Goal: Task Accomplishment & Management: Manage account settings

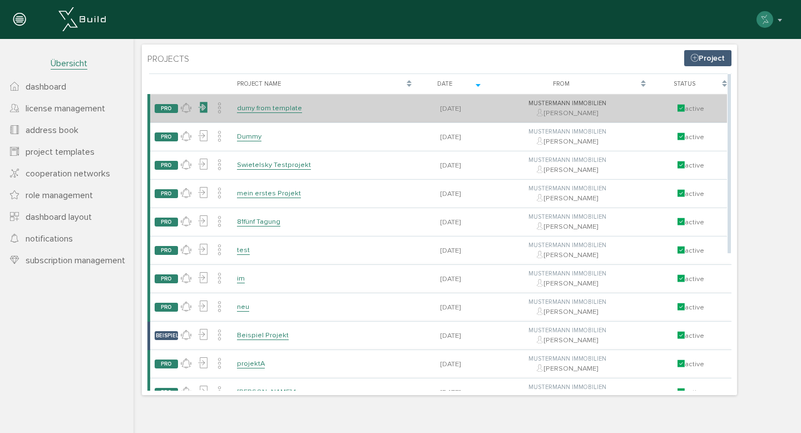
click at [203, 103] on icon at bounding box center [202, 108] width 11 height 16
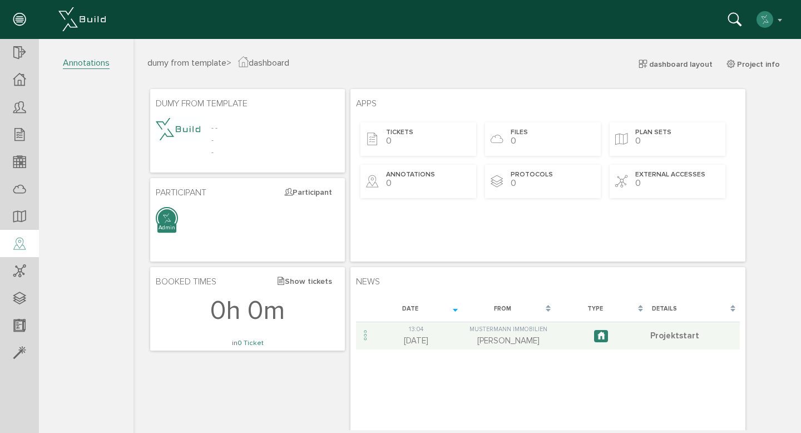
click at [22, 237] on icon at bounding box center [19, 244] width 12 height 16
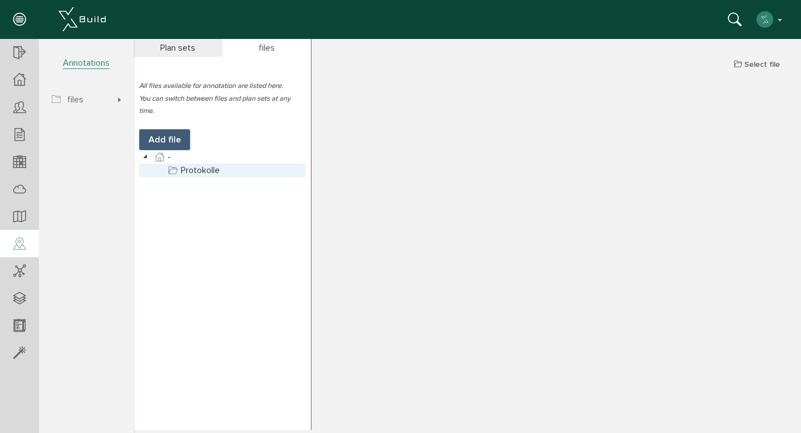
click at [201, 171] on link "Protokolle" at bounding box center [194, 169] width 56 height 13
click at [750, 64] on span "Select file" at bounding box center [762, 63] width 36 height 9
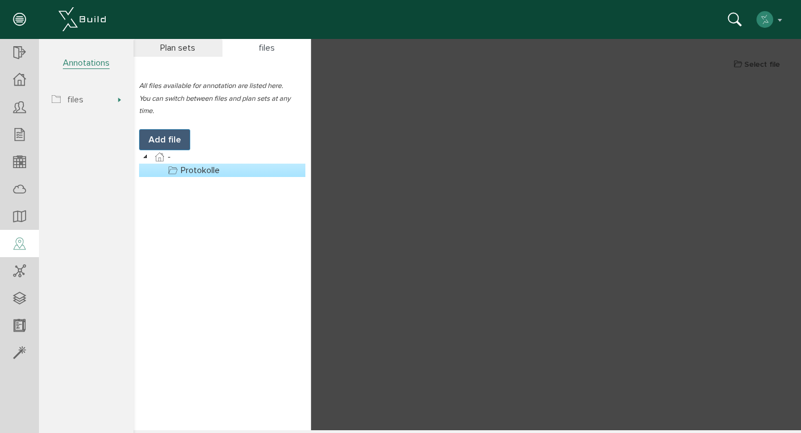
click at [642, 143] on div at bounding box center [466, 234] width 667 height 391
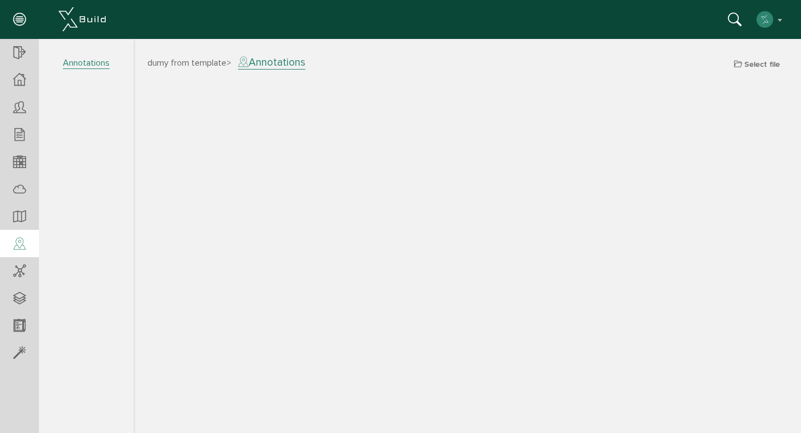
click at [24, 251] on icon at bounding box center [19, 244] width 12 height 16
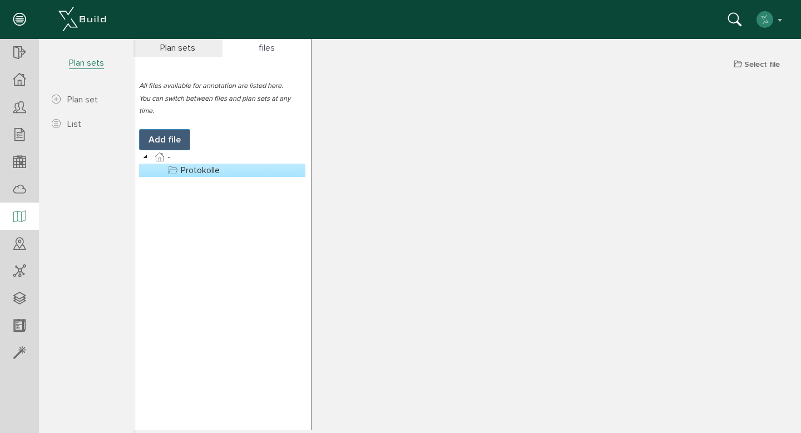
click at [23, 219] on icon at bounding box center [19, 217] width 12 height 16
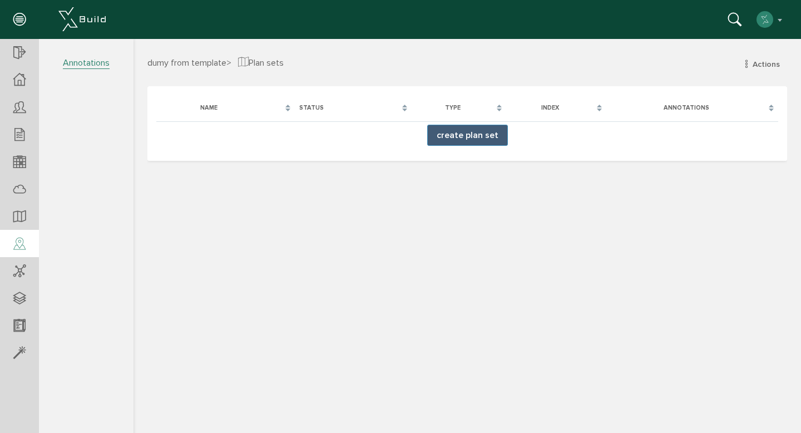
click at [23, 233] on div at bounding box center [19, 244] width 39 height 28
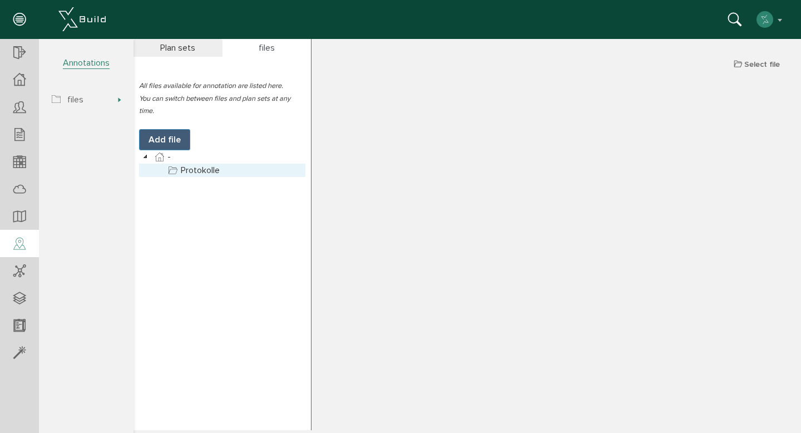
click at [221, 167] on link "Protokolle" at bounding box center [194, 169] width 56 height 13
click at [256, 48] on div "files" at bounding box center [266, 48] width 89 height 18
click at [166, 47] on div "Plan sets" at bounding box center [177, 48] width 89 height 18
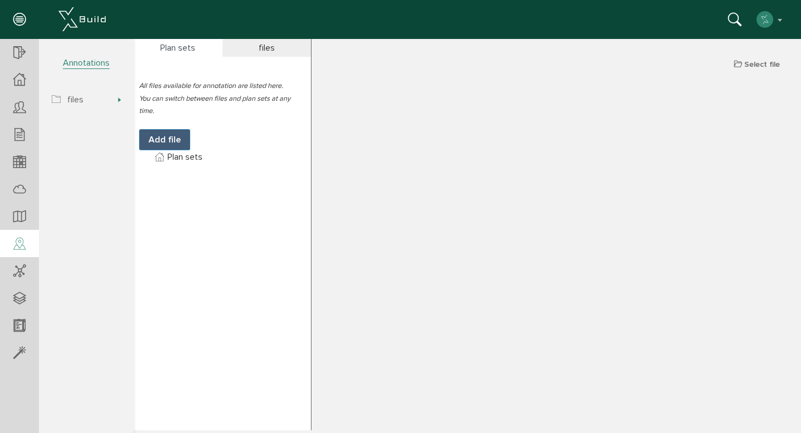
click at [250, 50] on div "files" at bounding box center [266, 48] width 89 height 18
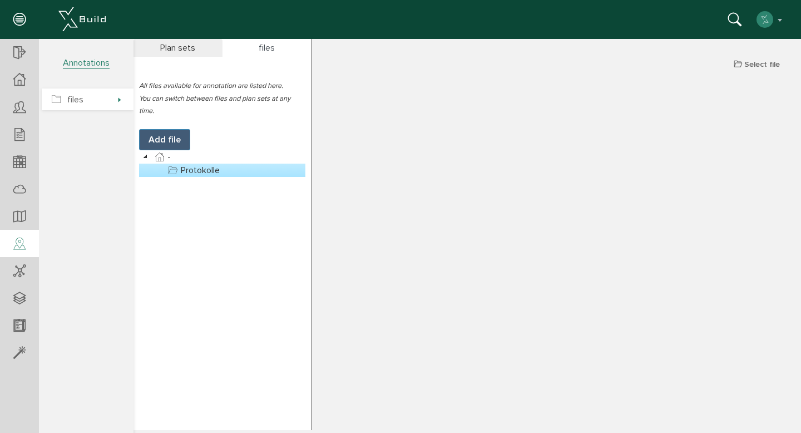
click at [109, 108] on span "files" at bounding box center [88, 99] width 92 height 22
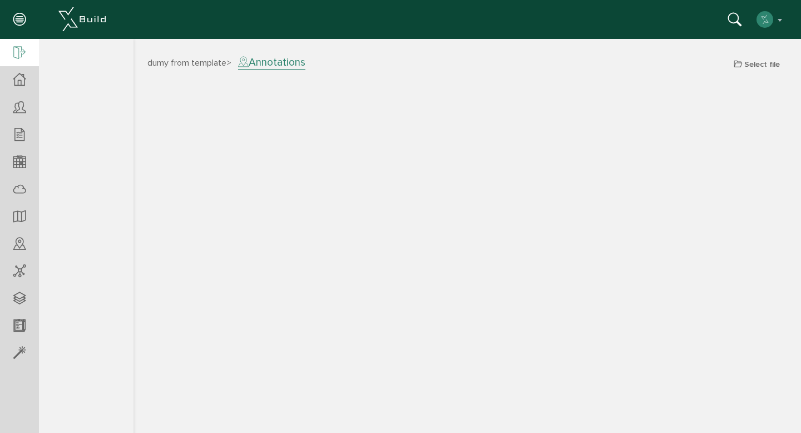
click at [24, 51] on icon at bounding box center [19, 54] width 12 height 16
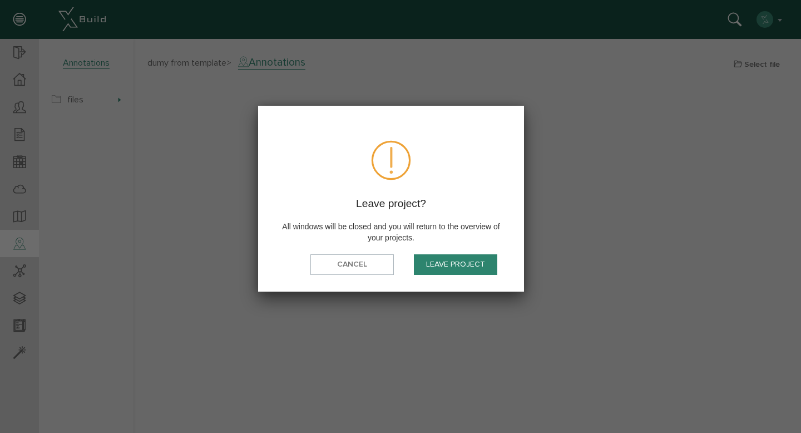
click at [465, 259] on button "Leave project" at bounding box center [455, 264] width 83 height 21
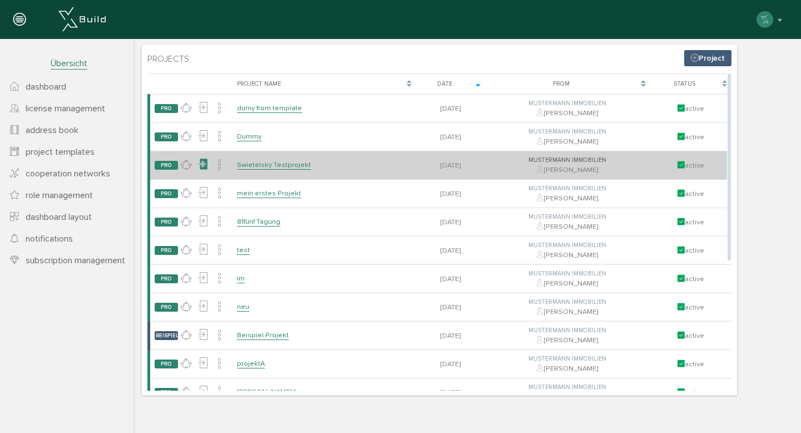
click at [201, 166] on icon at bounding box center [202, 164] width 11 height 16
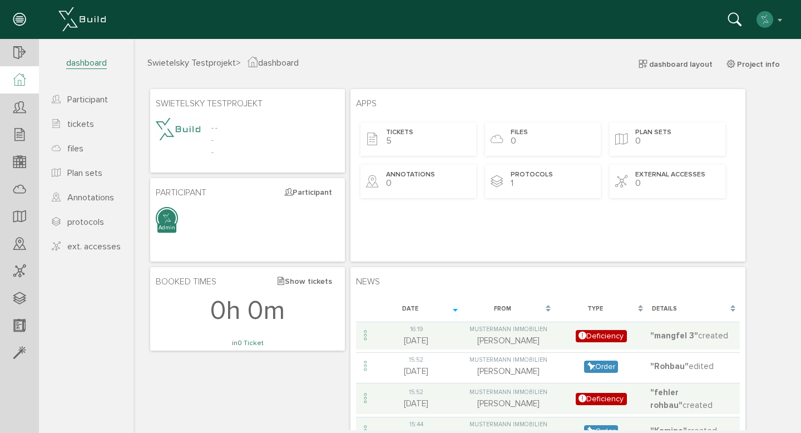
click at [197, 156] on div at bounding box center [184, 138] width 56 height 40
click at [505, 182] on div "protocols 1" at bounding box center [543, 181] width 116 height 33
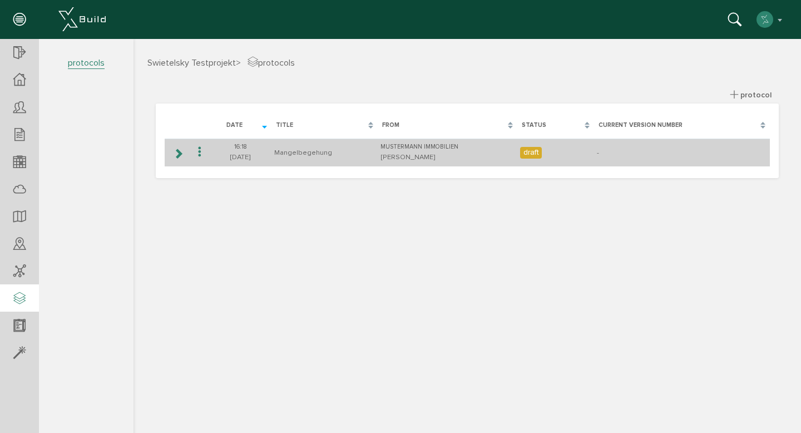
click at [179, 144] on td at bounding box center [178, 152] width 26 height 28
click at [185, 153] on td at bounding box center [178, 152] width 26 height 28
click at [232, 156] on td "16:[PHONE_NUMBER][DATE]" at bounding box center [240, 152] width 62 height 28
click at [321, 155] on td "Mangelbegehung" at bounding box center [324, 152] width 106 height 28
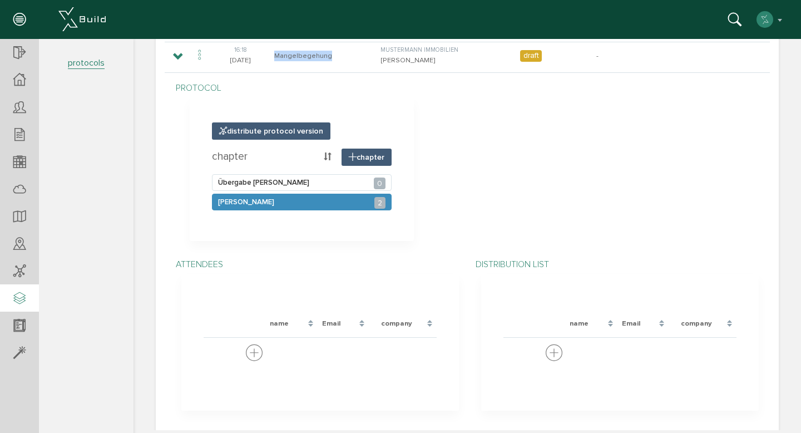
scroll to position [112, 0]
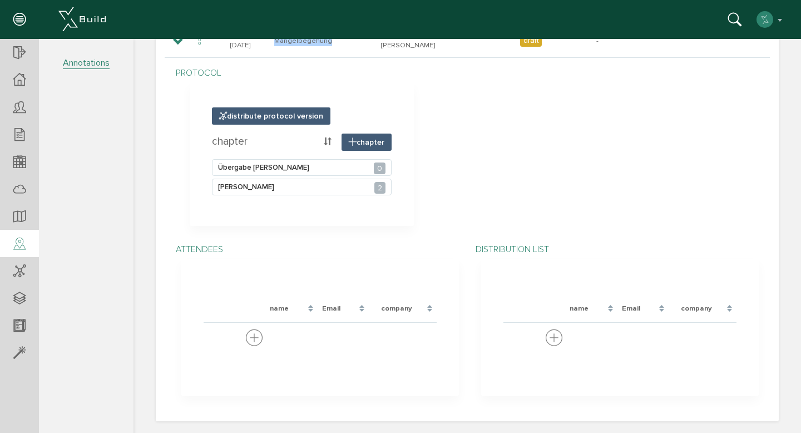
click at [24, 247] on icon at bounding box center [19, 244] width 12 height 16
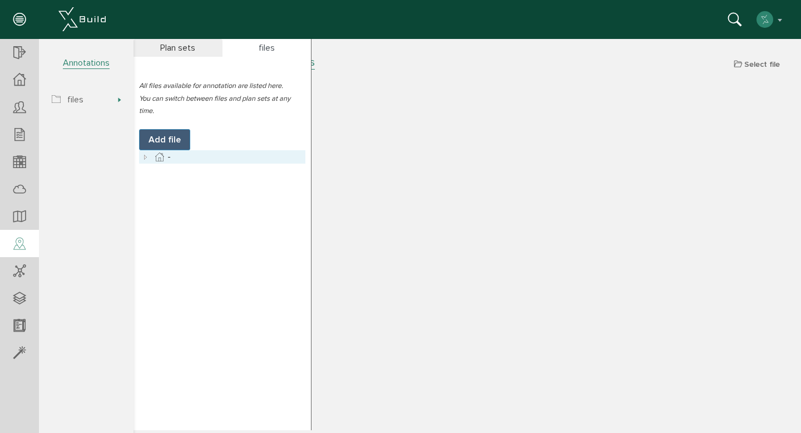
click at [148, 155] on icon at bounding box center [145, 156] width 13 height 13
click at [194, 169] on link "Angebote" at bounding box center [194, 169] width 56 height 13
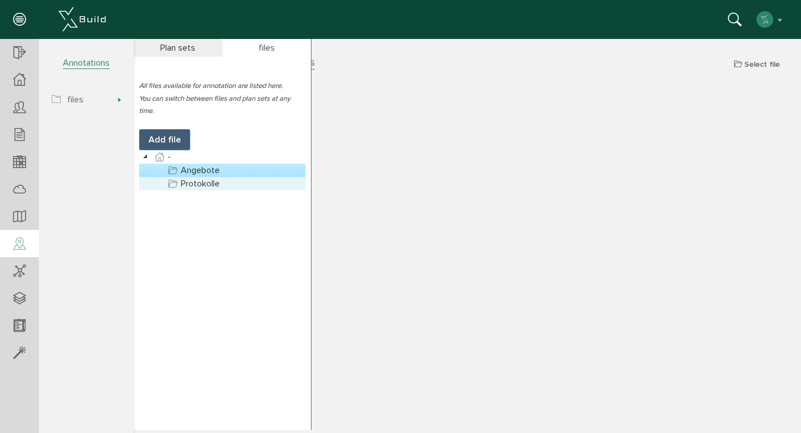
click at [201, 180] on link "Protokolle" at bounding box center [194, 183] width 56 height 13
click at [198, 208] on section "All files available for annotation are listed here. You can switch between file…" at bounding box center [221, 252] width 177 height 391
click at [271, 50] on div "files" at bounding box center [266, 48] width 89 height 18
click at [259, 43] on div "files" at bounding box center [266, 48] width 89 height 18
click at [266, 49] on div "files" at bounding box center [266, 48] width 89 height 18
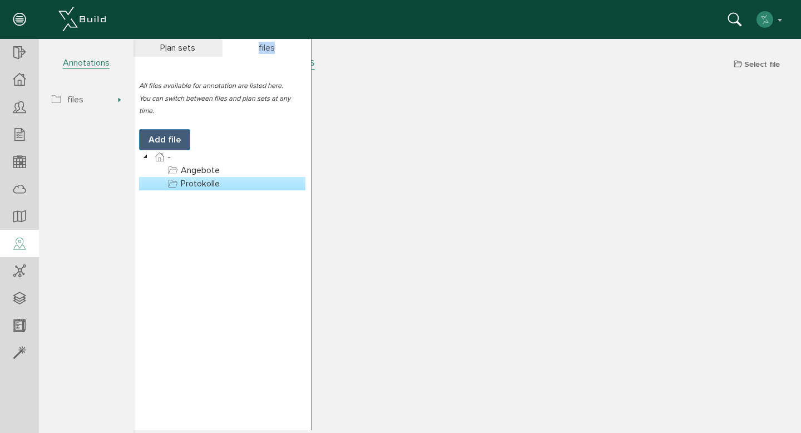
click at [266, 49] on div "files" at bounding box center [266, 48] width 89 height 18
click at [190, 48] on div "Plan sets" at bounding box center [177, 48] width 89 height 18
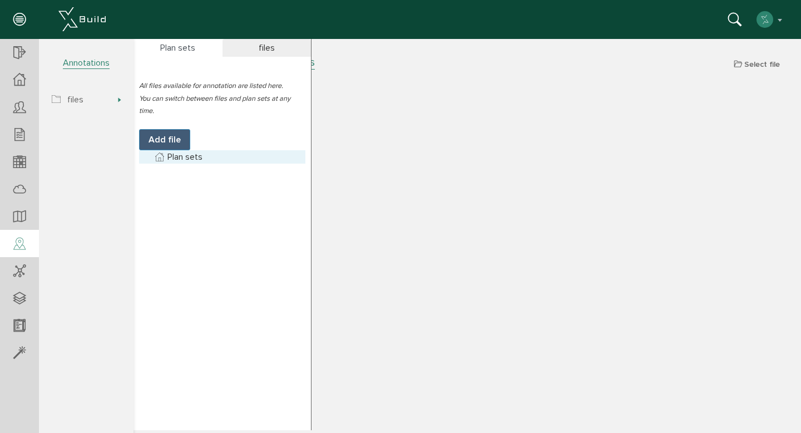
click at [188, 161] on link "Plan sets" at bounding box center [178, 156] width 52 height 13
click at [190, 155] on link "Plan sets" at bounding box center [178, 156] width 52 height 13
click at [757, 65] on span "Select file" at bounding box center [762, 63] width 36 height 9
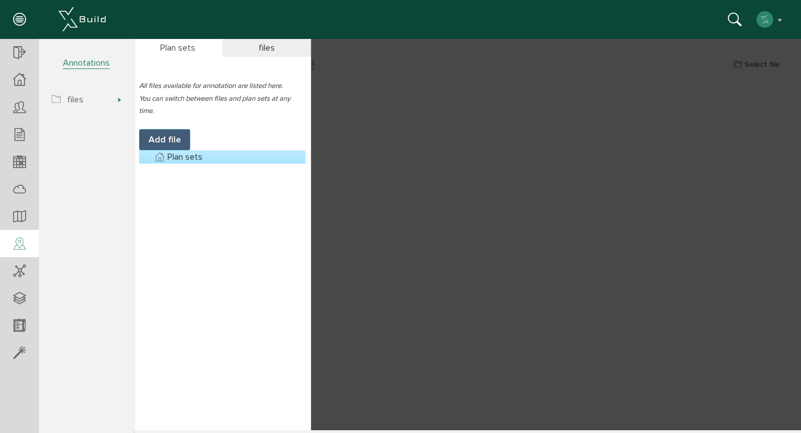
click at [278, 122] on div "All files available for annotation are listed here. You can switch between file…" at bounding box center [222, 121] width 166 height 85
click at [86, 88] on span "files" at bounding box center [88, 99] width 92 height 22
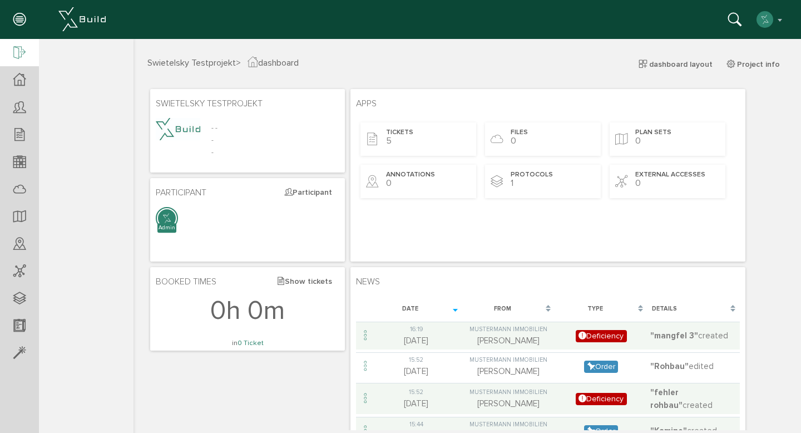
click at [19, 53] on icon at bounding box center [19, 54] width 12 height 16
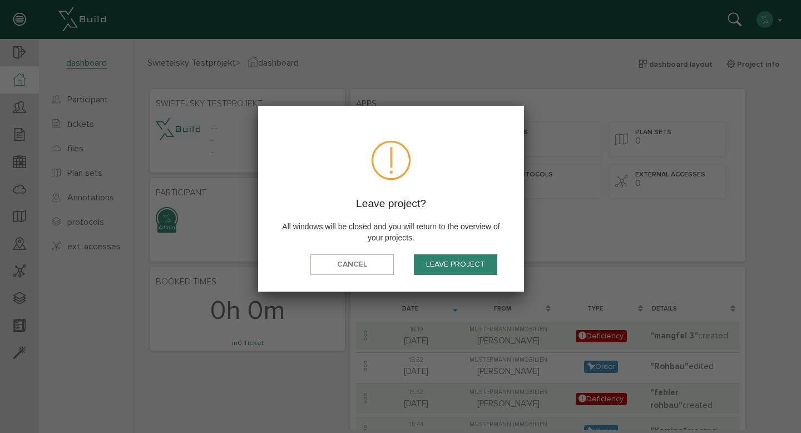
click at [471, 262] on button "Leave project" at bounding box center [455, 264] width 83 height 21
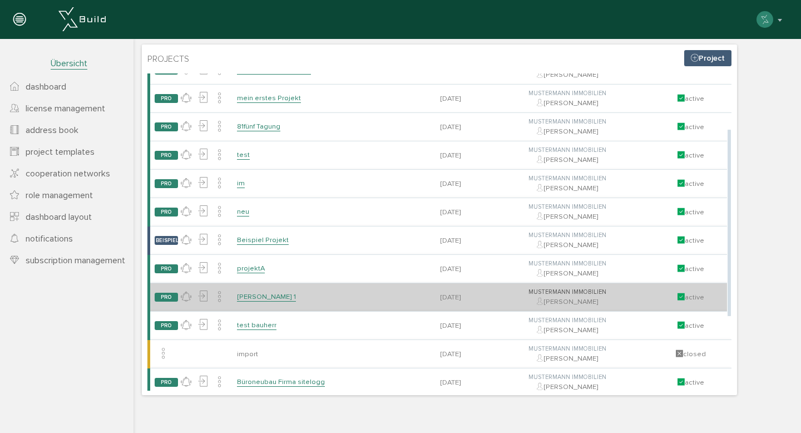
click at [294, 296] on link "[PERSON_NAME] 1" at bounding box center [266, 296] width 59 height 9
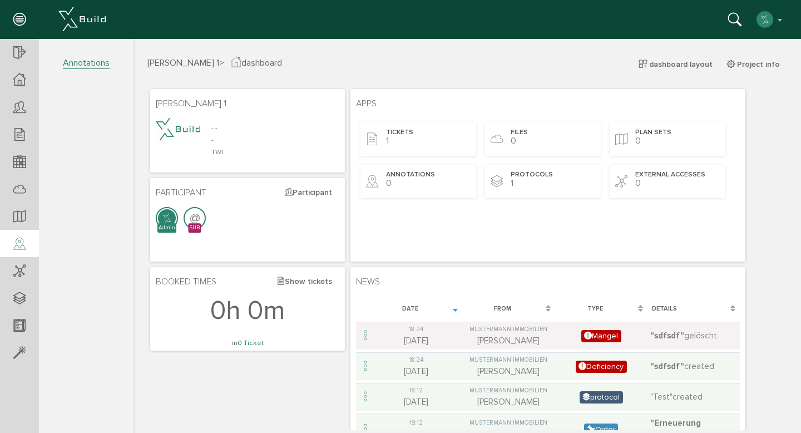
click at [24, 235] on div at bounding box center [19, 244] width 39 height 28
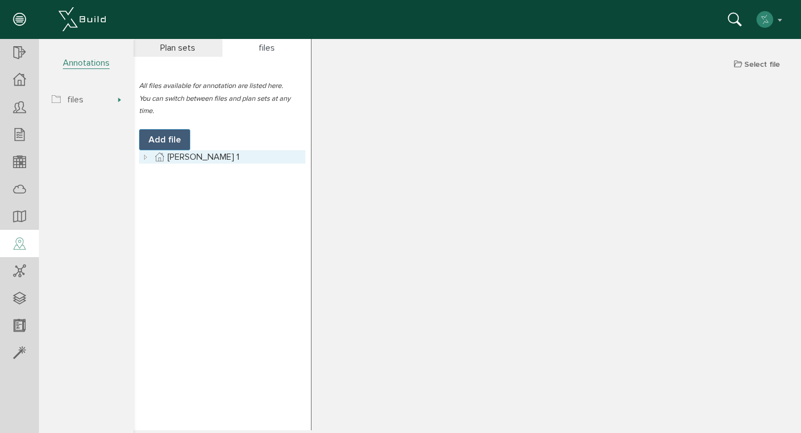
click at [190, 158] on link "[PERSON_NAME] 1" at bounding box center [196, 156] width 89 height 13
click at [478, 206] on div "[PERSON_NAME] 1 > Annotations Select file Plan sets files All files available f…" at bounding box center [466, 243] width 667 height 374
click at [86, 66] on span "Annotations" at bounding box center [86, 63] width 47 height 12
click at [145, 157] on icon at bounding box center [145, 156] width 13 height 13
click at [168, 171] on icon at bounding box center [172, 169] width 13 height 13
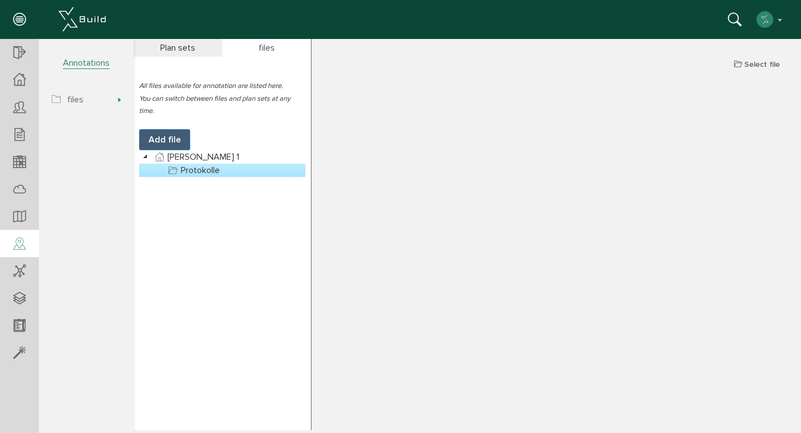
click at [200, 173] on link "Protokolle" at bounding box center [194, 169] width 56 height 13
click at [243, 111] on div "All files available for annotation are listed here. You can switch between file…" at bounding box center [222, 128] width 166 height 98
click at [298, 67] on span "Annotations" at bounding box center [264, 63] width 67 height 14
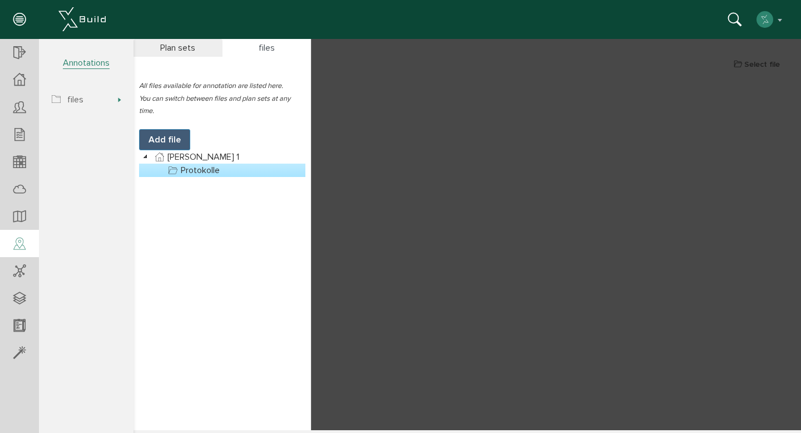
click at [23, 22] on icon at bounding box center [19, 20] width 12 height 16
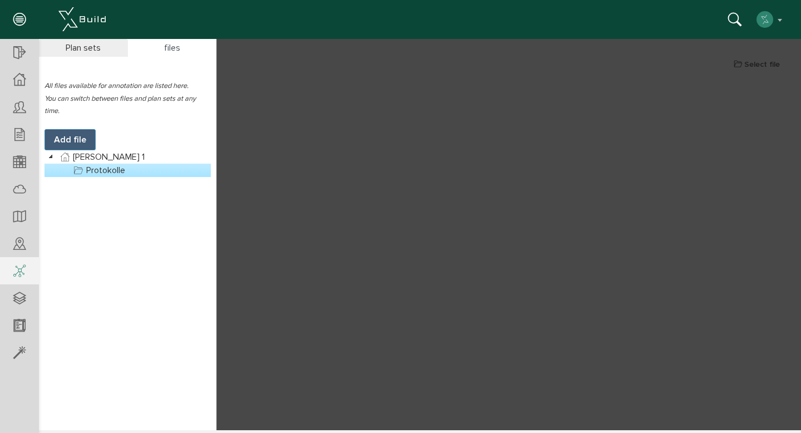
click at [10, 261] on div at bounding box center [19, 271] width 39 height 28
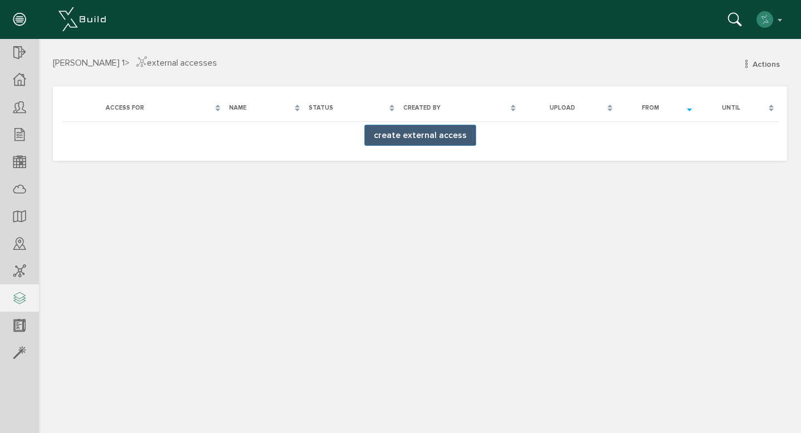
click at [19, 304] on icon at bounding box center [19, 299] width 12 height 16
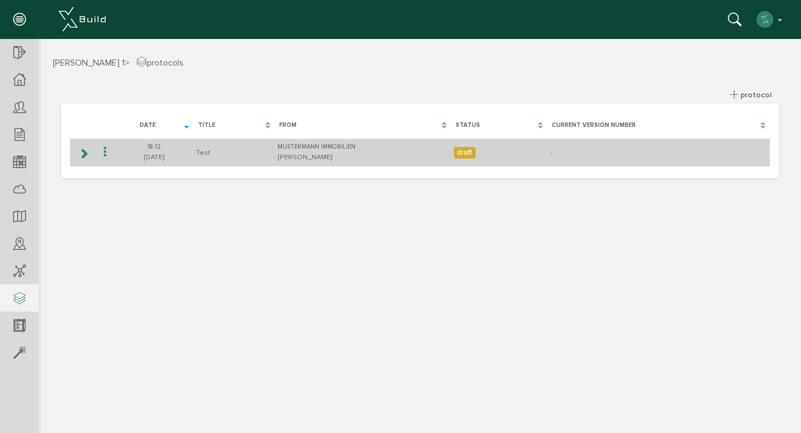
click at [126, 156] on td "18:[PHONE_NUMBER][DATE]" at bounding box center [154, 152] width 79 height 28
click at [87, 152] on icon at bounding box center [83, 153] width 11 height 9
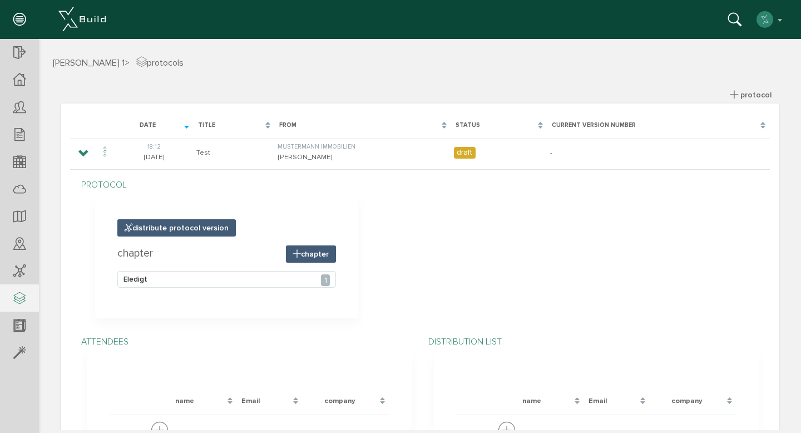
scroll to position [93, 0]
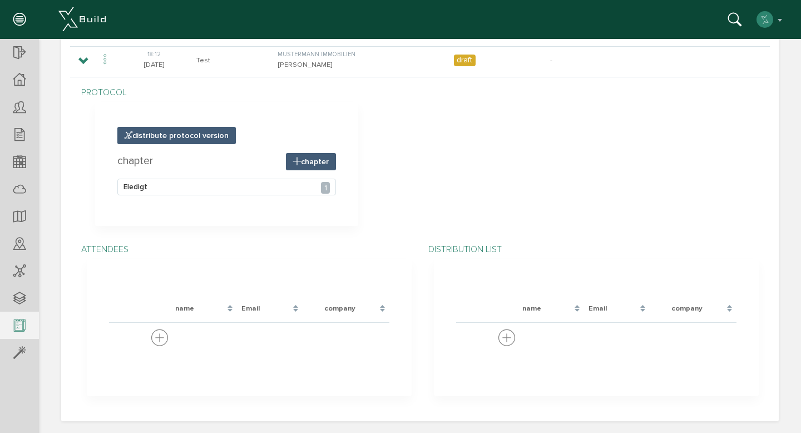
click at [22, 321] on icon at bounding box center [19, 326] width 12 height 16
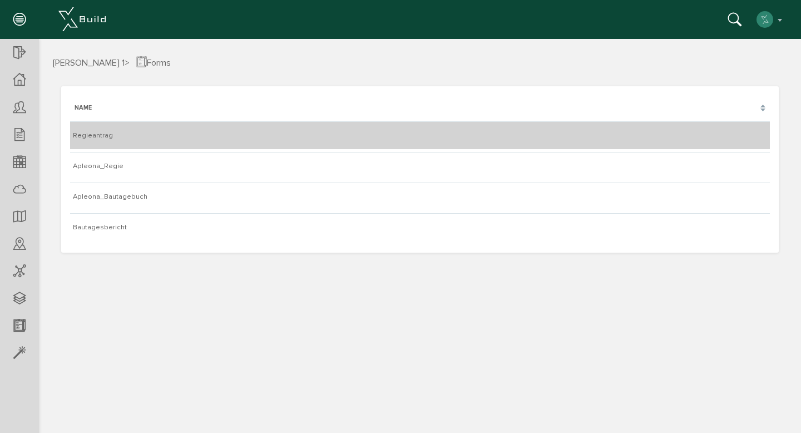
click at [105, 145] on td "Regieantrag" at bounding box center [419, 135] width 699 height 28
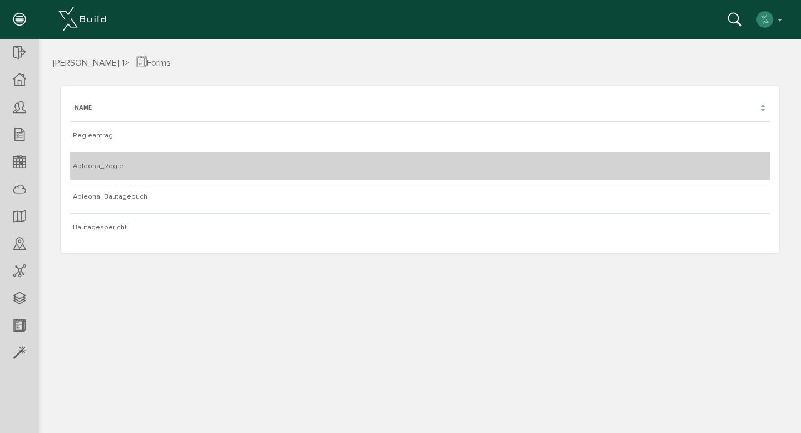
click at [120, 166] on td "Apleona_Regie" at bounding box center [419, 166] width 699 height 28
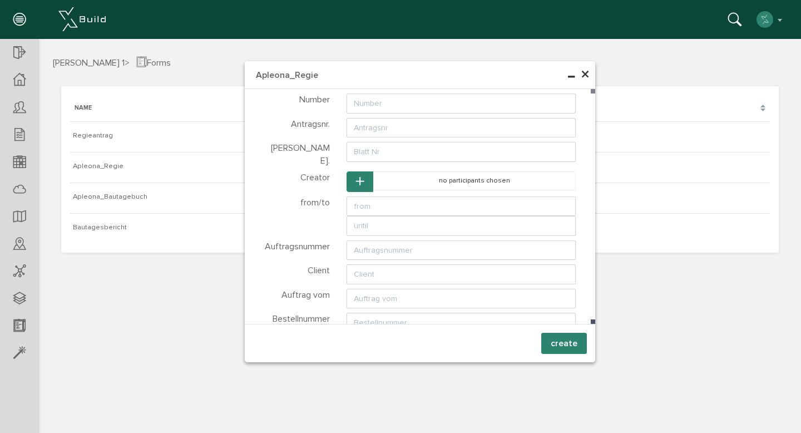
click at [587, 73] on span "×" at bounding box center [584, 75] width 9 height 22
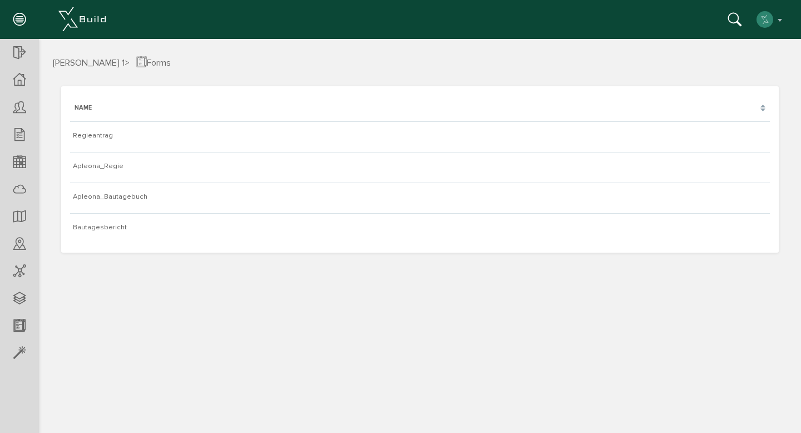
click at [130, 61] on span "[PERSON_NAME] 1 >" at bounding box center [91, 62] width 77 height 11
click at [147, 59] on icon at bounding box center [141, 62] width 11 height 13
click at [15, 351] on icon at bounding box center [19, 353] width 12 height 16
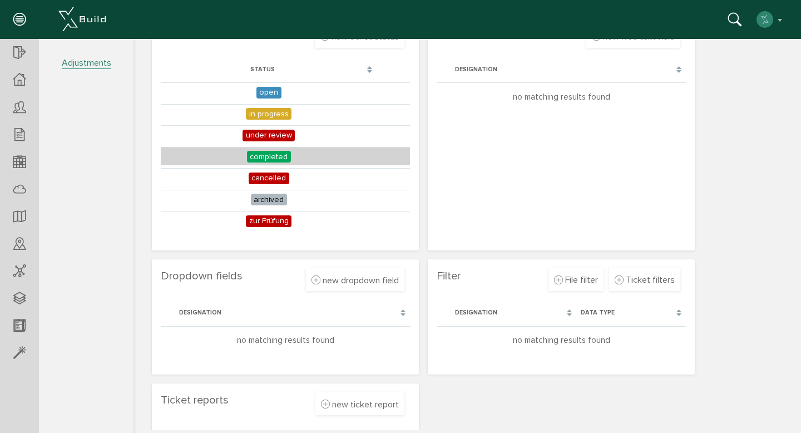
scroll to position [394, 0]
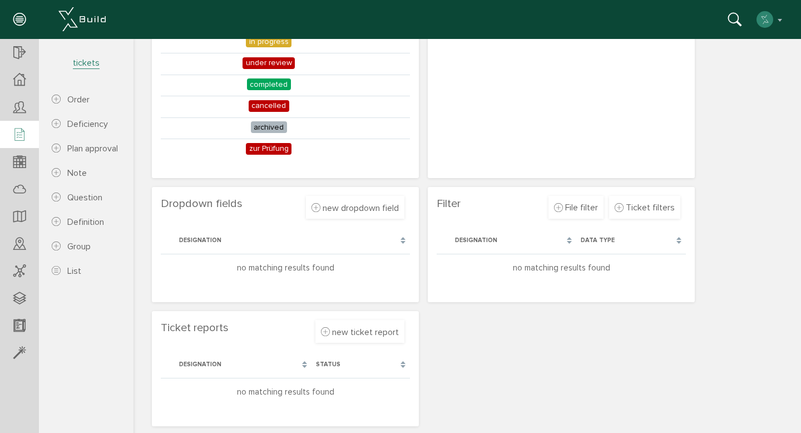
click at [17, 131] on icon at bounding box center [19, 135] width 12 height 16
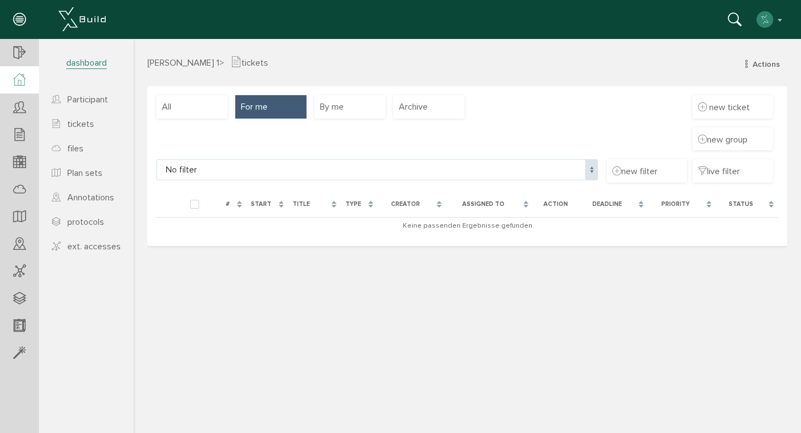
click at [22, 84] on icon at bounding box center [19, 79] width 12 height 13
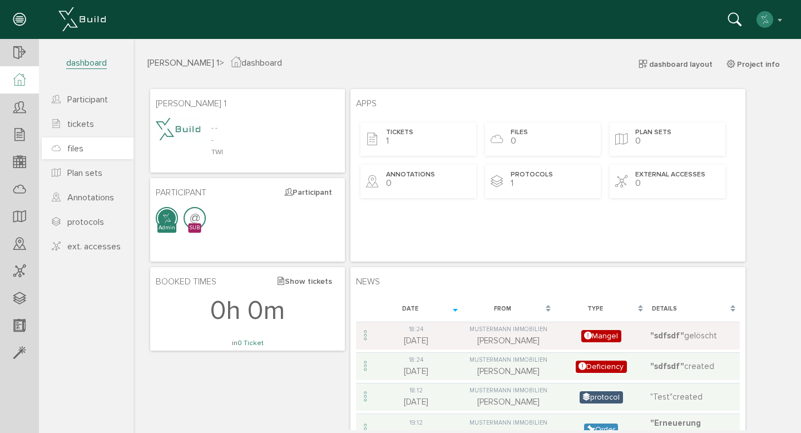
click at [90, 144] on link "files" at bounding box center [88, 148] width 92 height 22
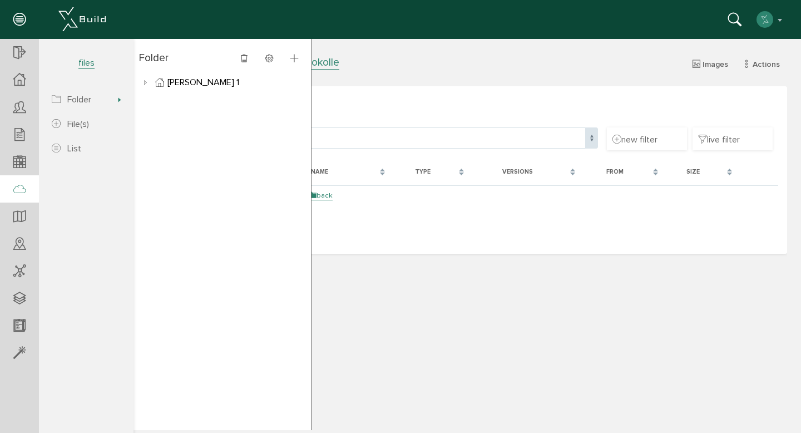
click at [436, 252] on div "Folder structure Files only No filter No filter new filter live filter [PERSON_…" at bounding box center [466, 169] width 639 height 167
click at [440, 317] on div "[PERSON_NAME] 1 > files > Eduar.. > Protokolle Images Actions new file(s) new f…" at bounding box center [466, 243] width 667 height 374
click at [391, 54] on div "[PERSON_NAME] 1 > files > Eduar.. > Protokolle Images Actions new file(s) new f…" at bounding box center [466, 234] width 667 height 391
click at [87, 118] on span "File(s)" at bounding box center [78, 123] width 22 height 11
select select
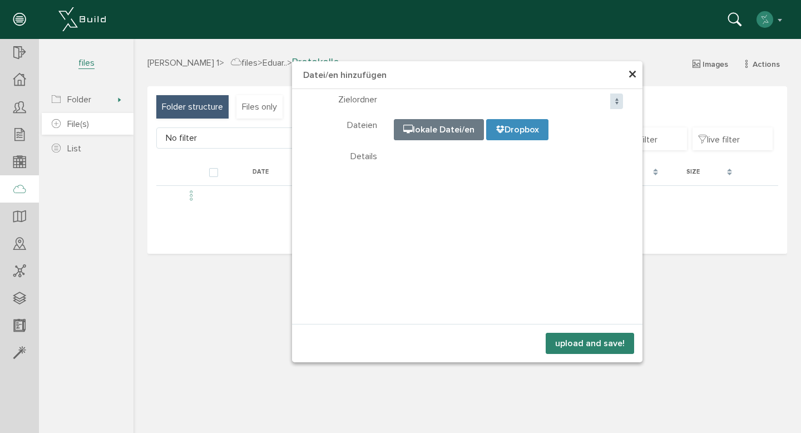
select select
click at [629, 72] on span "×" at bounding box center [632, 75] width 9 height 22
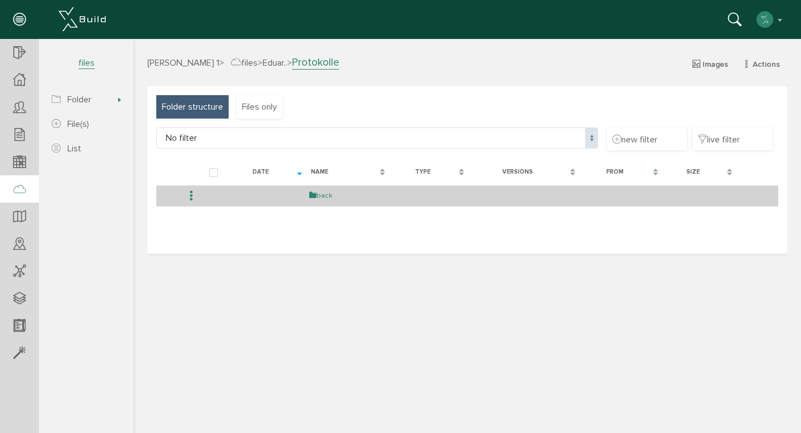
click at [316, 195] on link "back" at bounding box center [320, 195] width 23 height 9
click at [324, 190] on td "Protokolle 0" at bounding box center [360, 195] width 120 height 21
click at [322, 195] on link "Protokolle" at bounding box center [322, 195] width 41 height 9
click at [322, 195] on link "back" at bounding box center [320, 195] width 23 height 9
click at [304, 196] on icon at bounding box center [305, 195] width 7 height 9
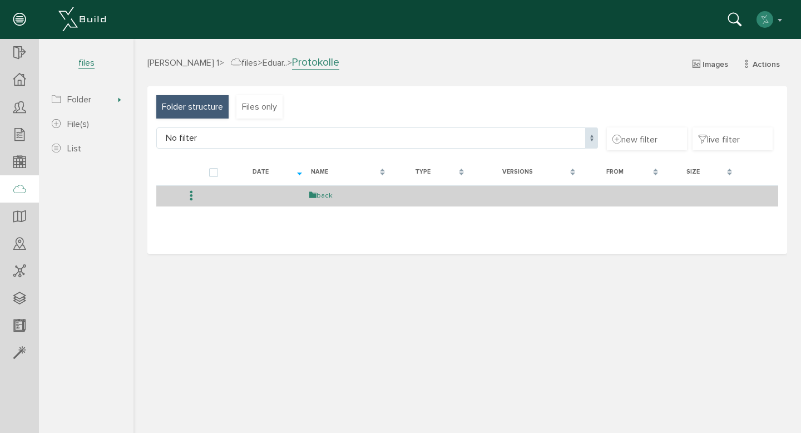
click at [320, 200] on link "back" at bounding box center [320, 195] width 23 height 9
click at [320, 200] on link "Protokolle" at bounding box center [322, 195] width 41 height 9
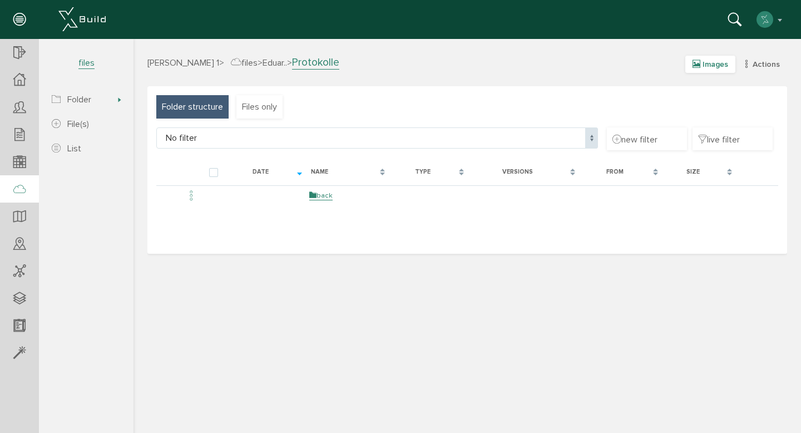
click at [714, 67] on span "Images" at bounding box center [715, 63] width 26 height 9
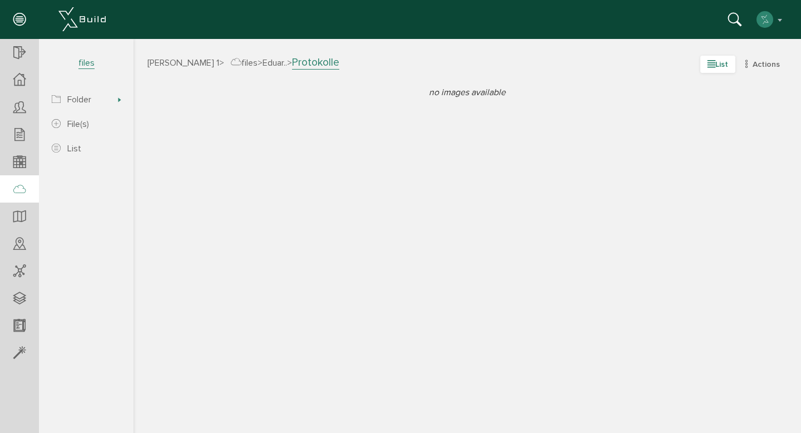
click at [724, 64] on span "List" at bounding box center [717, 64] width 35 height 17
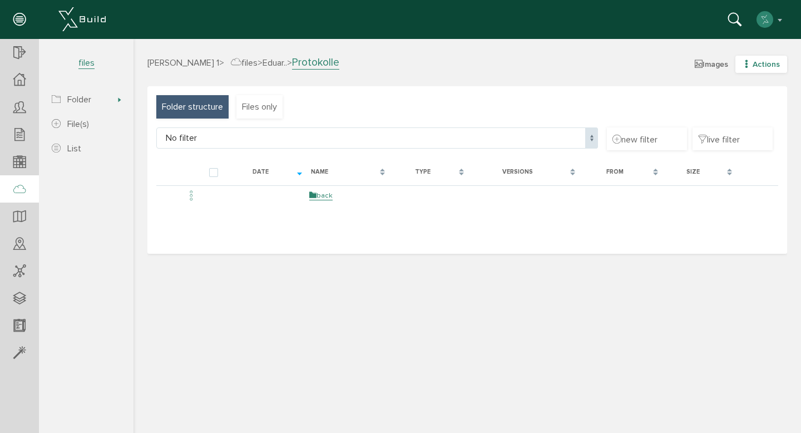
click at [766, 62] on span "Actions" at bounding box center [765, 63] width 27 height 9
click at [248, 110] on span "Files only" at bounding box center [259, 107] width 35 height 12
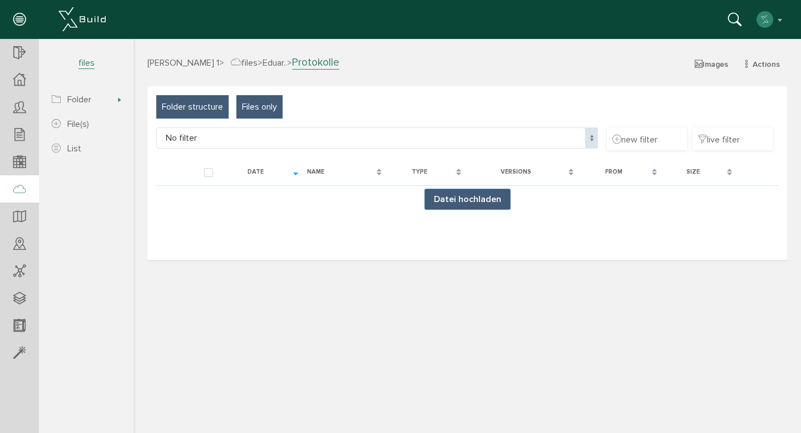
click at [199, 107] on span "Folder structure" at bounding box center [192, 107] width 61 height 12
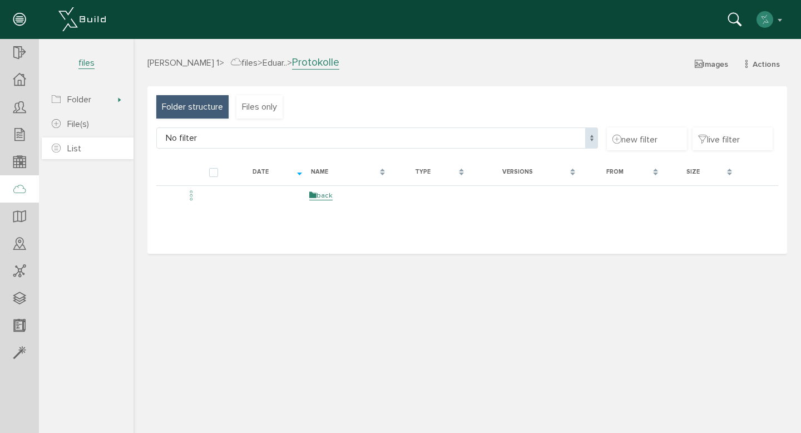
click at [97, 150] on link "List" at bounding box center [88, 148] width 92 height 22
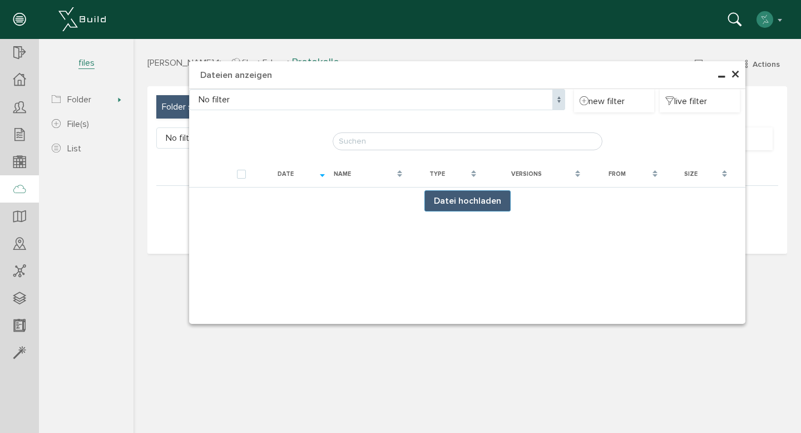
click at [737, 76] on span "×" at bounding box center [734, 75] width 9 height 22
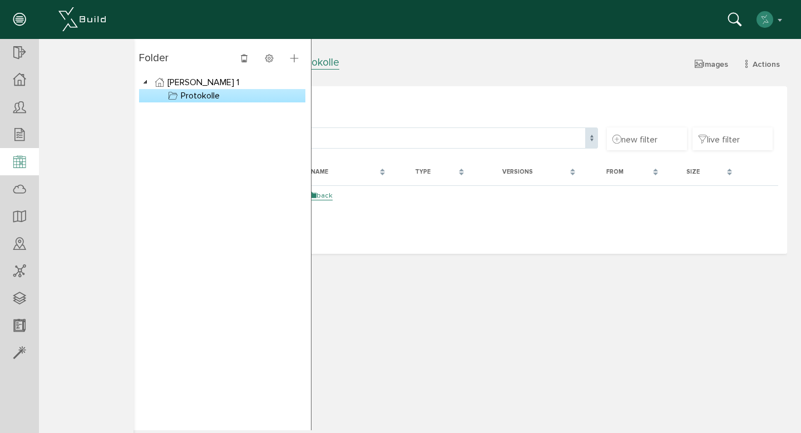
click at [17, 157] on icon at bounding box center [19, 163] width 12 height 16
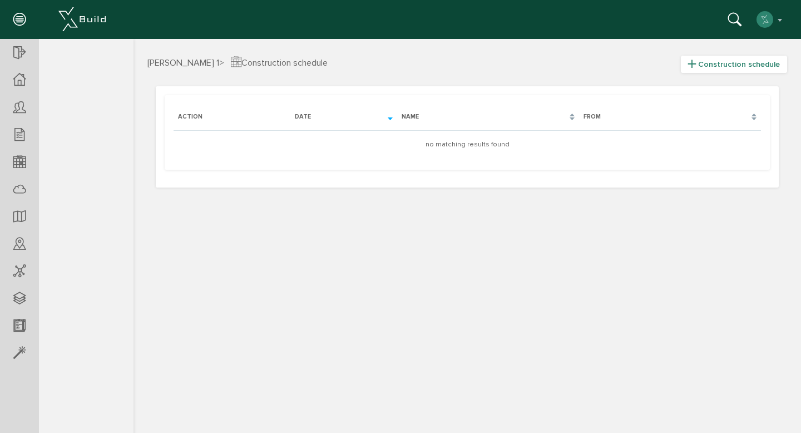
click at [718, 67] on span "Construction schedule" at bounding box center [739, 63] width 82 height 9
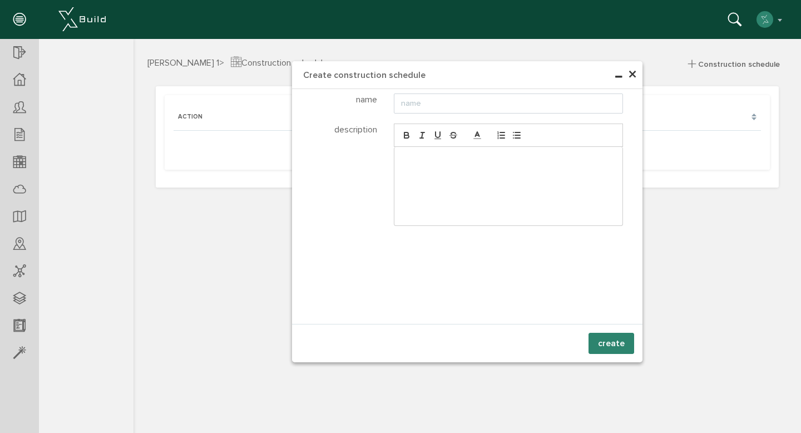
click at [632, 74] on span "×" at bounding box center [632, 75] width 9 height 22
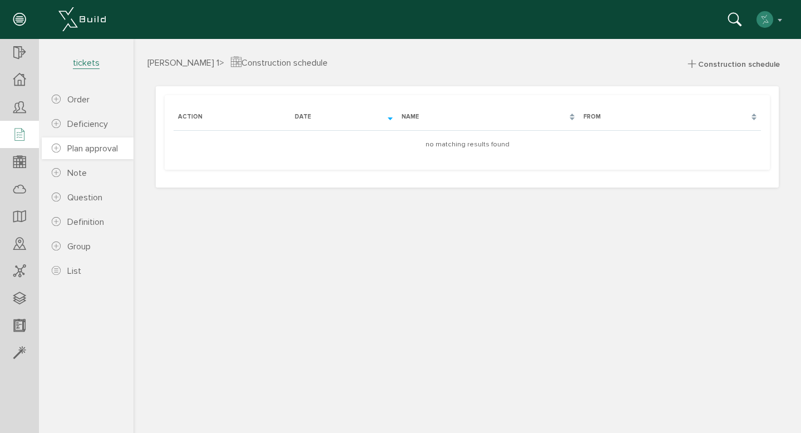
click at [57, 150] on icon at bounding box center [56, 148] width 9 height 11
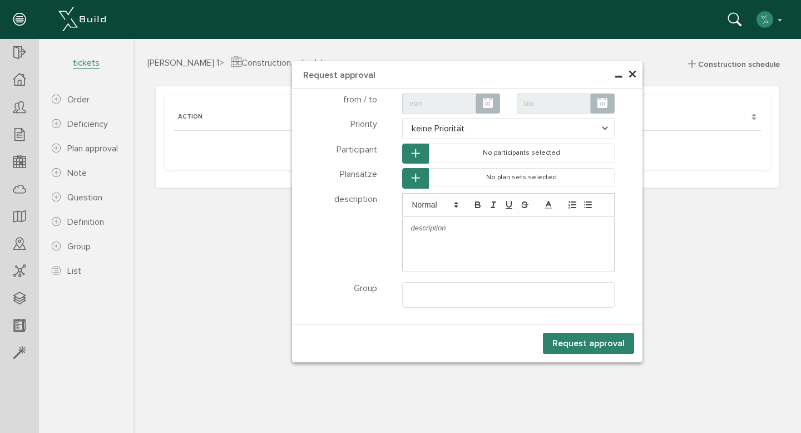
click at [415, 157] on icon "button" at bounding box center [415, 153] width 8 height 9
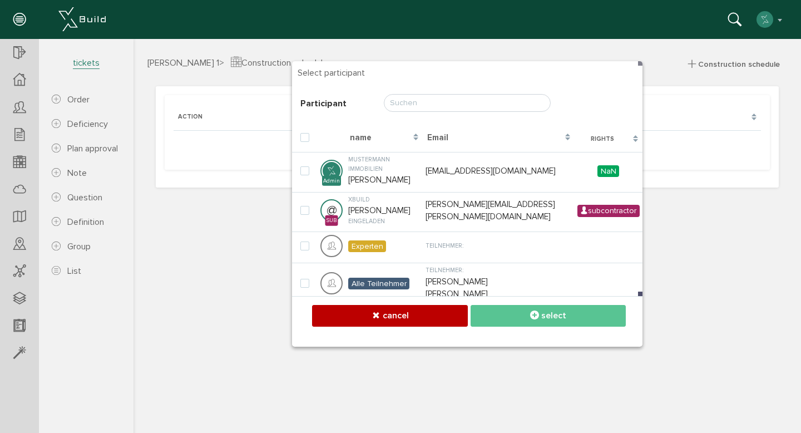
click at [671, 263] on div "× Request approval Select participant Participant [PERSON_NAME], bitte warten..…" at bounding box center [466, 234] width 667 height 391
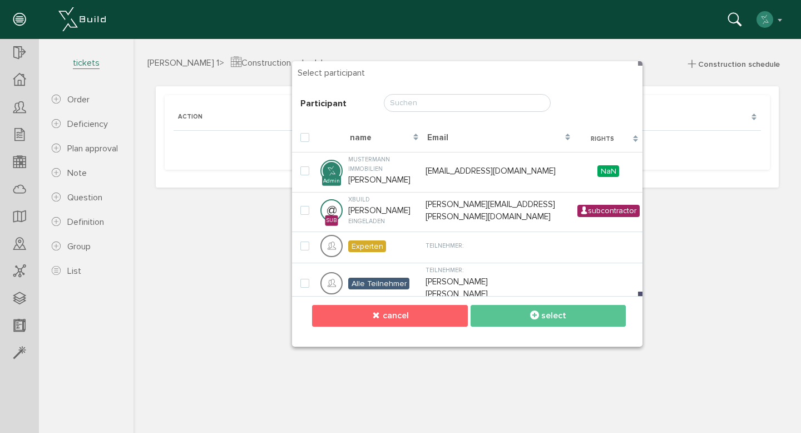
click at [384, 314] on span "cancel" at bounding box center [395, 315] width 26 height 11
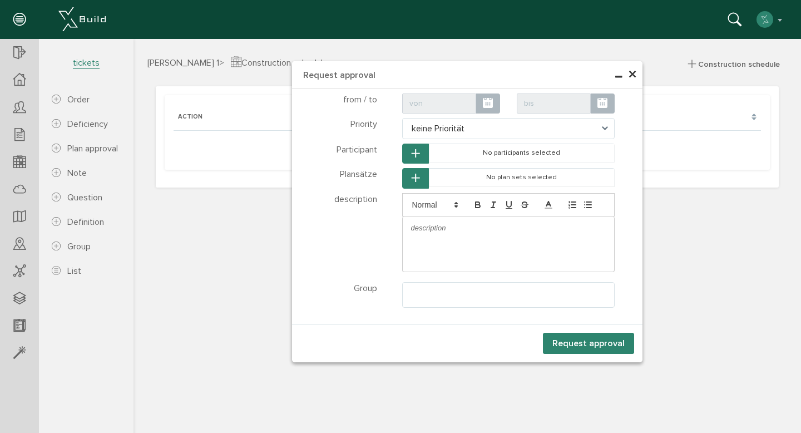
click at [416, 184] on button "button" at bounding box center [415, 178] width 27 height 21
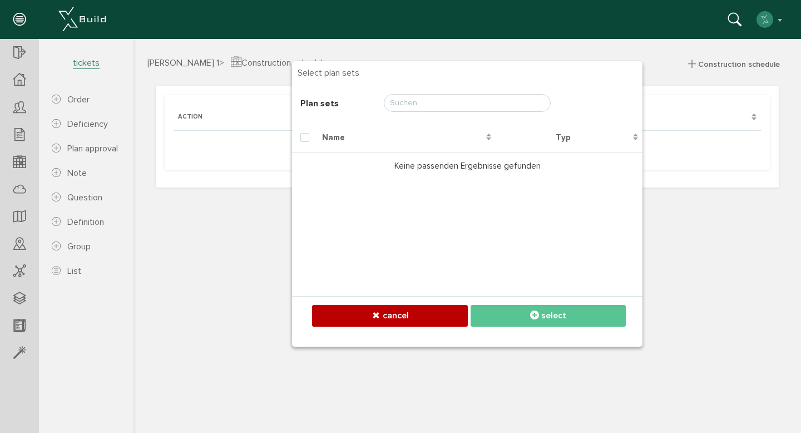
click at [683, 69] on div "× Request approval Select participant Participant Select plan sets Plan sets Na…" at bounding box center [466, 234] width 667 height 391
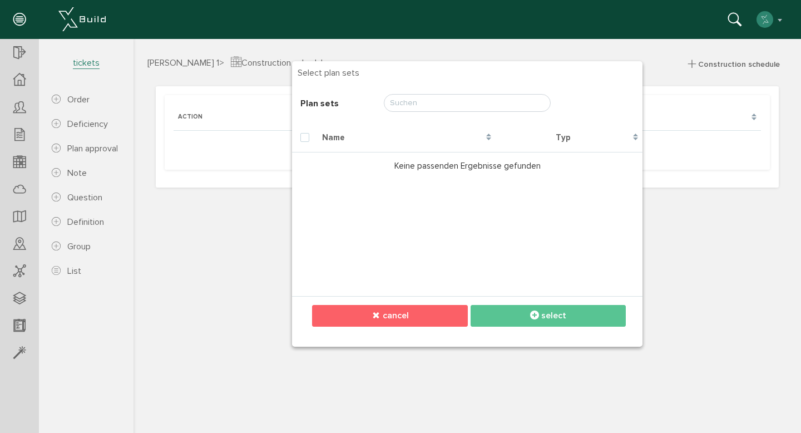
click at [400, 311] on span "cancel" at bounding box center [395, 315] width 26 height 11
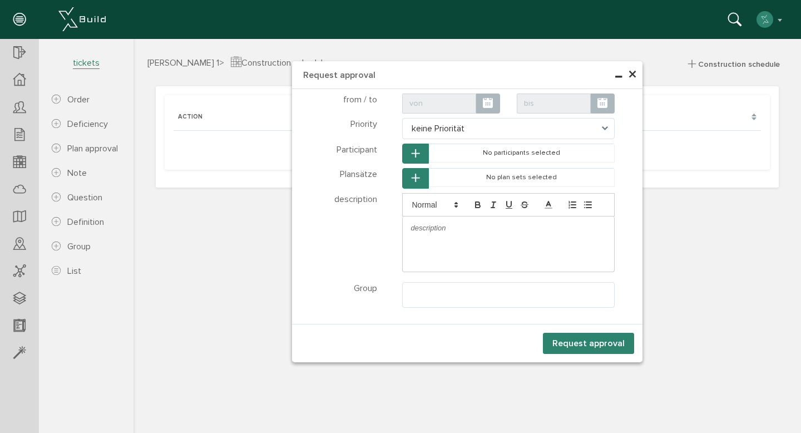
click at [634, 74] on span "×" at bounding box center [632, 75] width 9 height 22
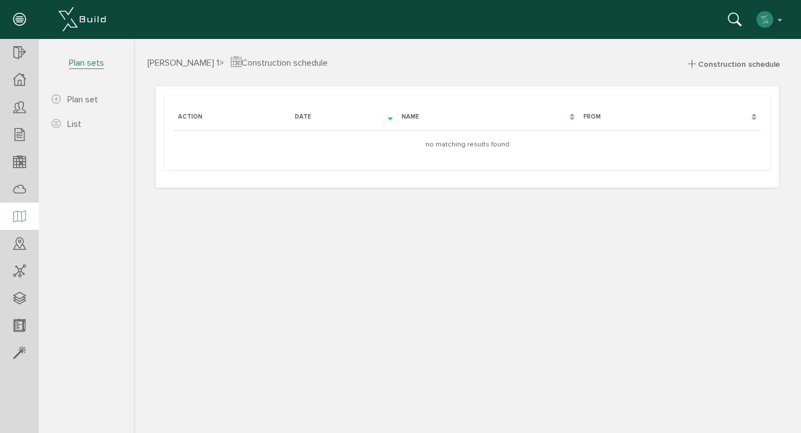
click at [18, 207] on div at bounding box center [19, 216] width 39 height 28
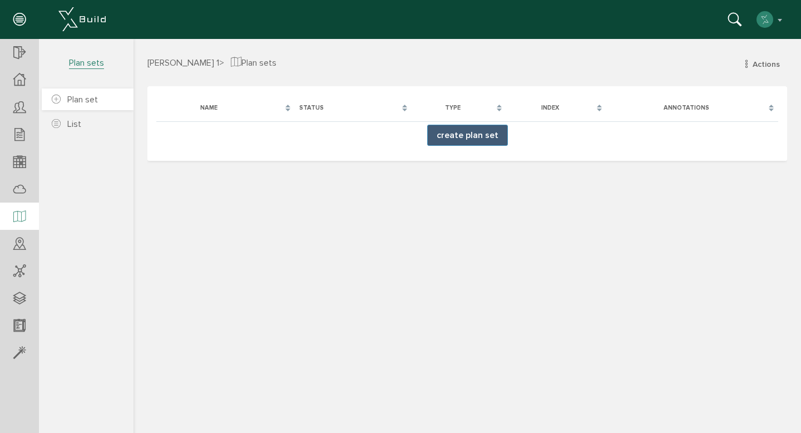
click at [85, 92] on link "Plan set" at bounding box center [88, 99] width 92 height 22
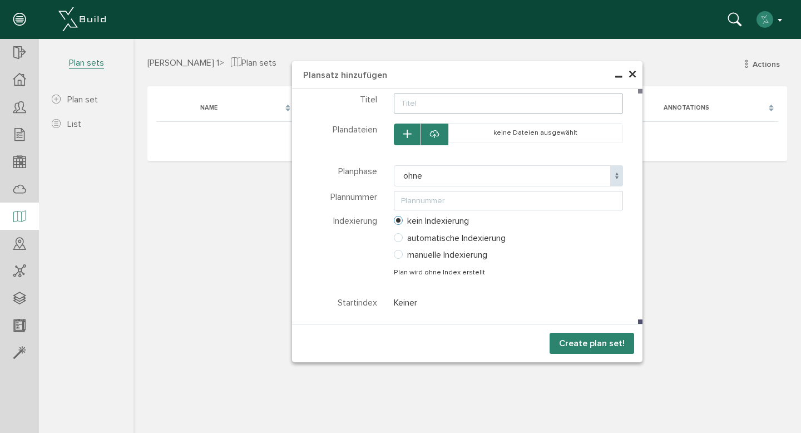
click at [769, 23] on img "button" at bounding box center [765, 20] width 18 height 18
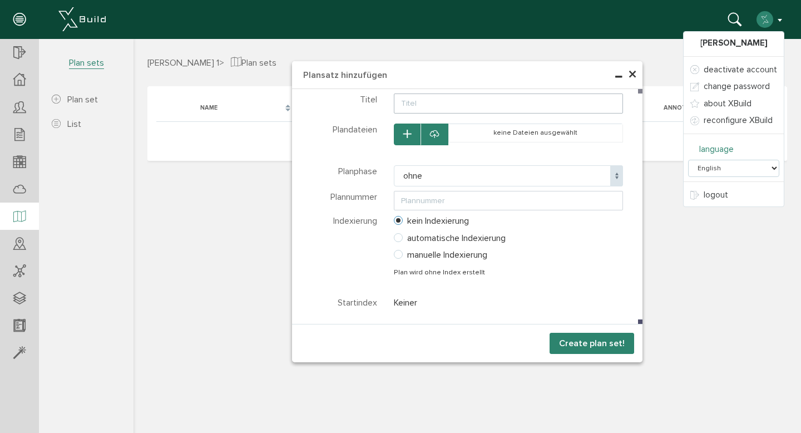
click at [744, 172] on select "Deutsch English Italiano Español Français" at bounding box center [733, 168] width 91 height 17
select select "de-DE"
click at [690, 160] on select "Deutsch English Italiano Español Français" at bounding box center [733, 168] width 91 height 17
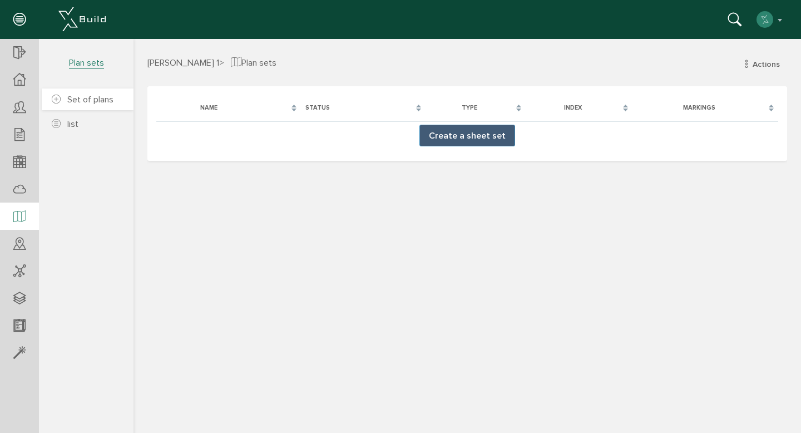
click at [97, 104] on font "Set of plans" at bounding box center [90, 99] width 46 height 11
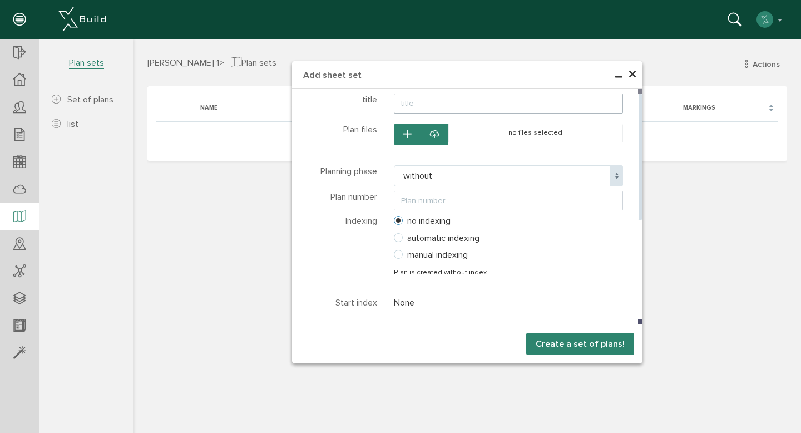
click at [407, 140] on button "button" at bounding box center [407, 134] width 27 height 22
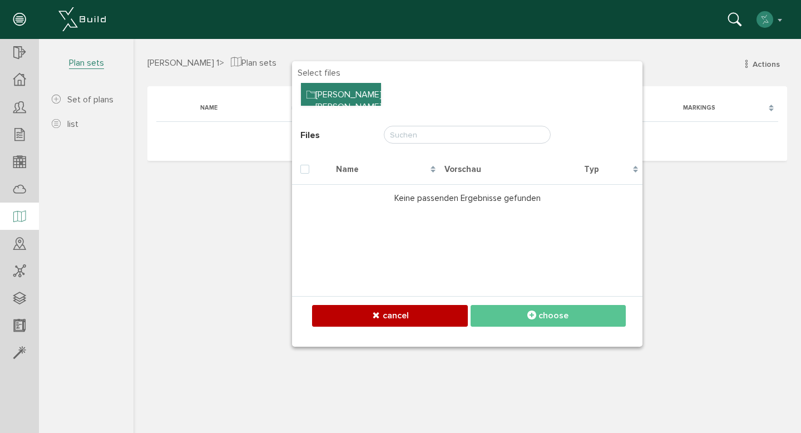
click at [352, 94] on div "Ordner Baum" at bounding box center [341, 94] width 80 height 23
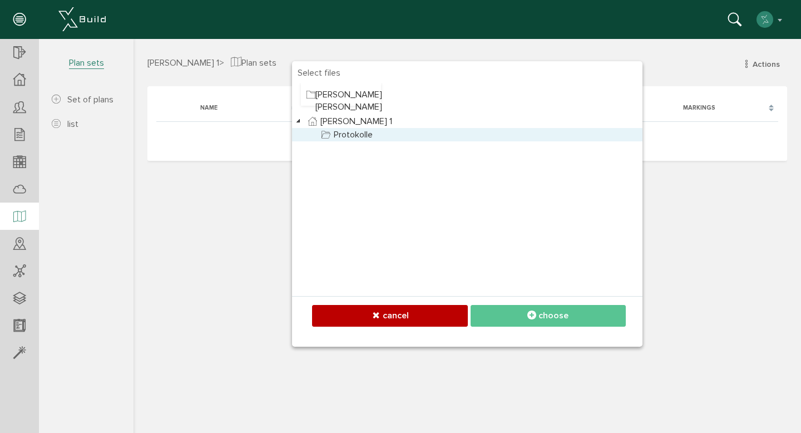
click at [356, 132] on link "Protokolle" at bounding box center [347, 134] width 56 height 13
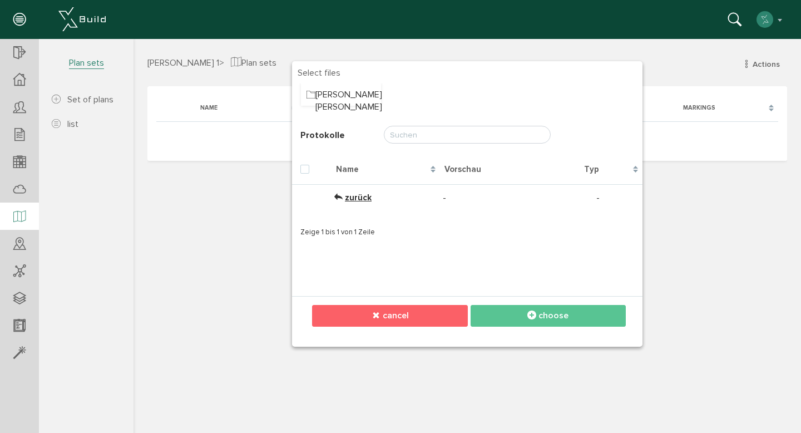
click at [460, 312] on button "cancel" at bounding box center [389, 316] width 155 height 22
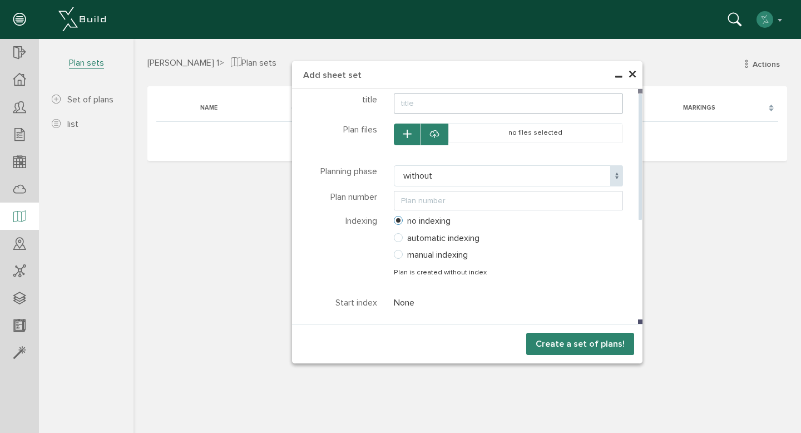
click at [439, 137] on div at bounding box center [434, 134] width 28 height 22
select select
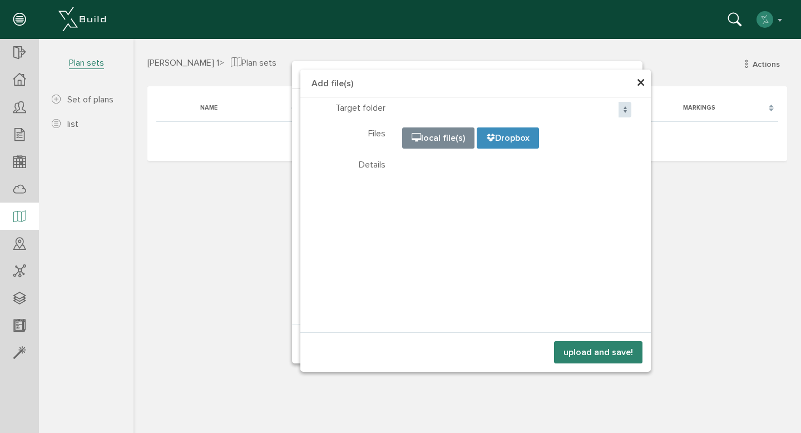
click at [452, 141] on input "file" at bounding box center [680, 183] width 556 height 111
click at [640, 83] on font "×" at bounding box center [640, 83] width 9 height 22
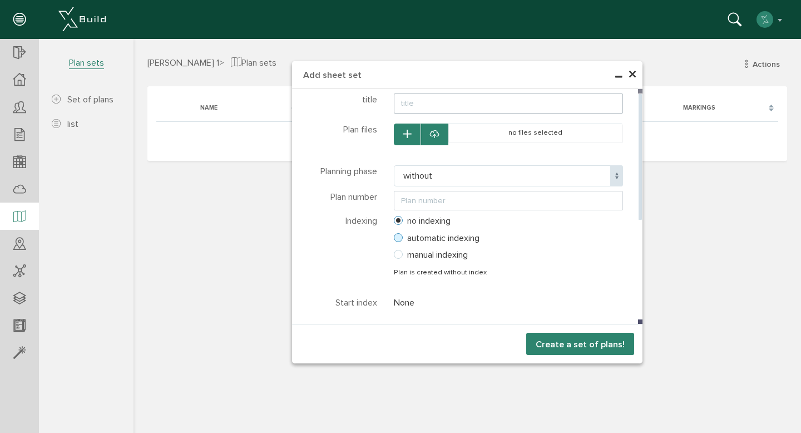
click at [402, 240] on label "automatic indexing" at bounding box center [437, 238] width 86 height 10
click at [390, 240] on input "automatic indexing" at bounding box center [385, 237] width 7 height 7
radio input "true"
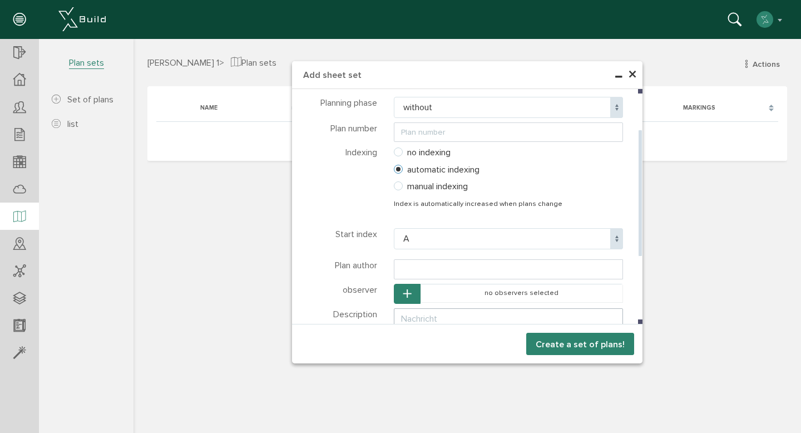
click at [439, 235] on span "A" at bounding box center [509, 238] width 230 height 21
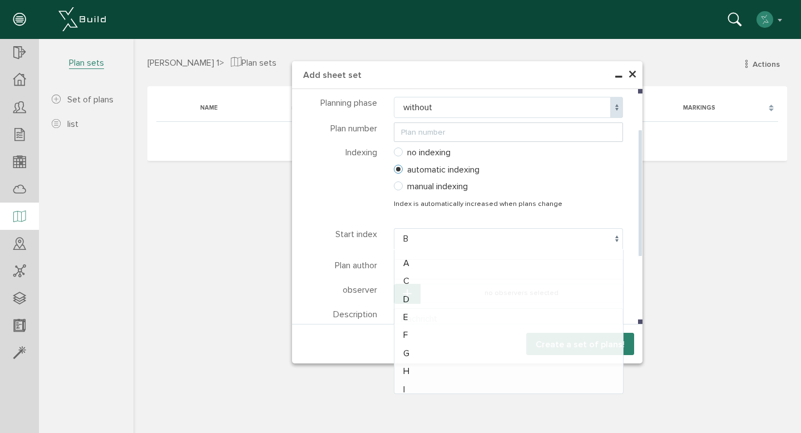
click at [433, 236] on span "B" at bounding box center [509, 238] width 230 height 21
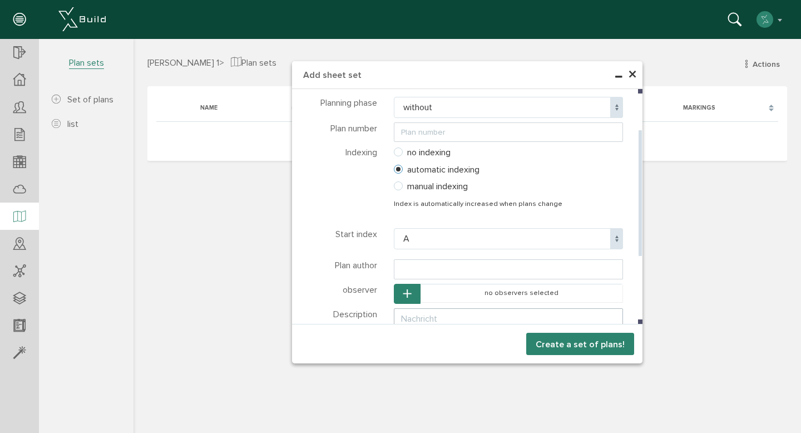
click at [414, 230] on span "A" at bounding box center [509, 238] width 230 height 21
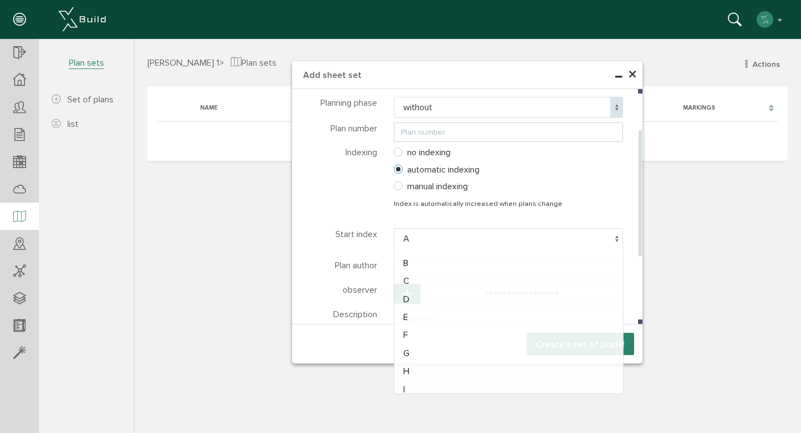
click at [336, 201] on div "Indexing This message will be sent in email to the selected participants and di…" at bounding box center [344, 182] width 82 height 72
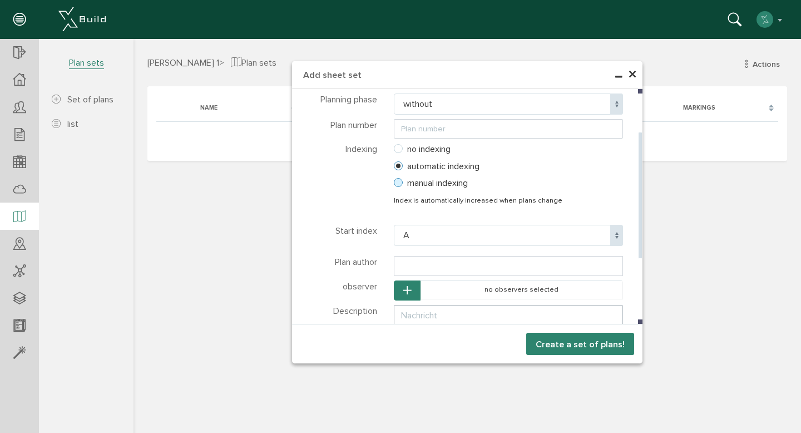
click at [413, 184] on font "manual indexing" at bounding box center [437, 182] width 61 height 11
click at [390, 184] on input "manual indexing" at bounding box center [385, 182] width 7 height 7
radio input "true"
click at [430, 237] on span "A" at bounding box center [509, 235] width 230 height 21
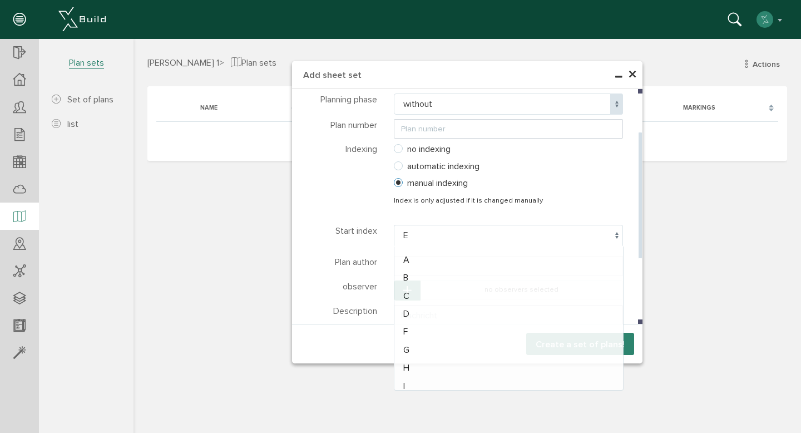
click at [418, 243] on span "E" at bounding box center [509, 235] width 230 height 21
